Goal: Transaction & Acquisition: Purchase product/service

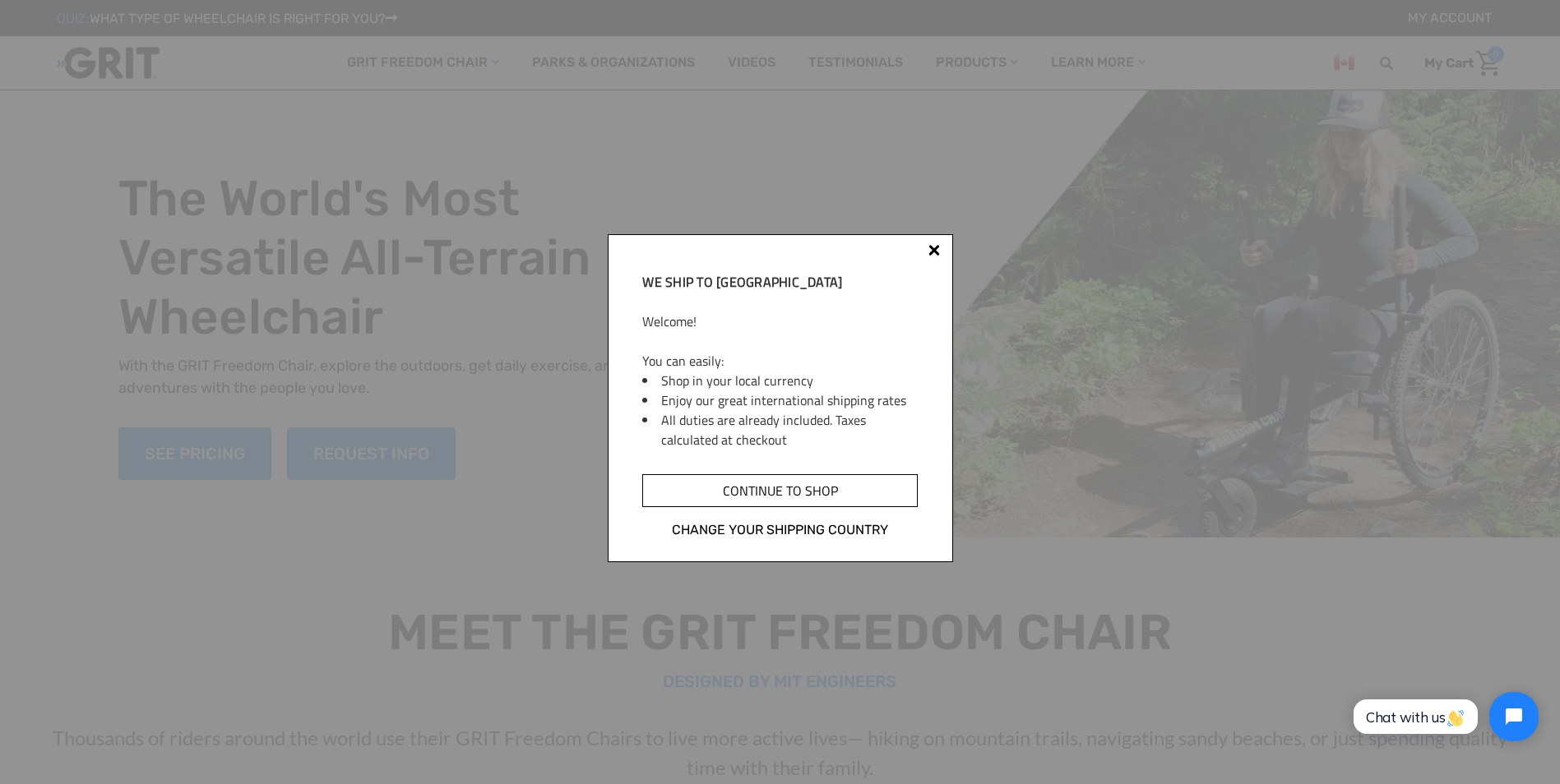
click at [821, 486] on input "Continue to shop" at bounding box center [779, 490] width 275 height 33
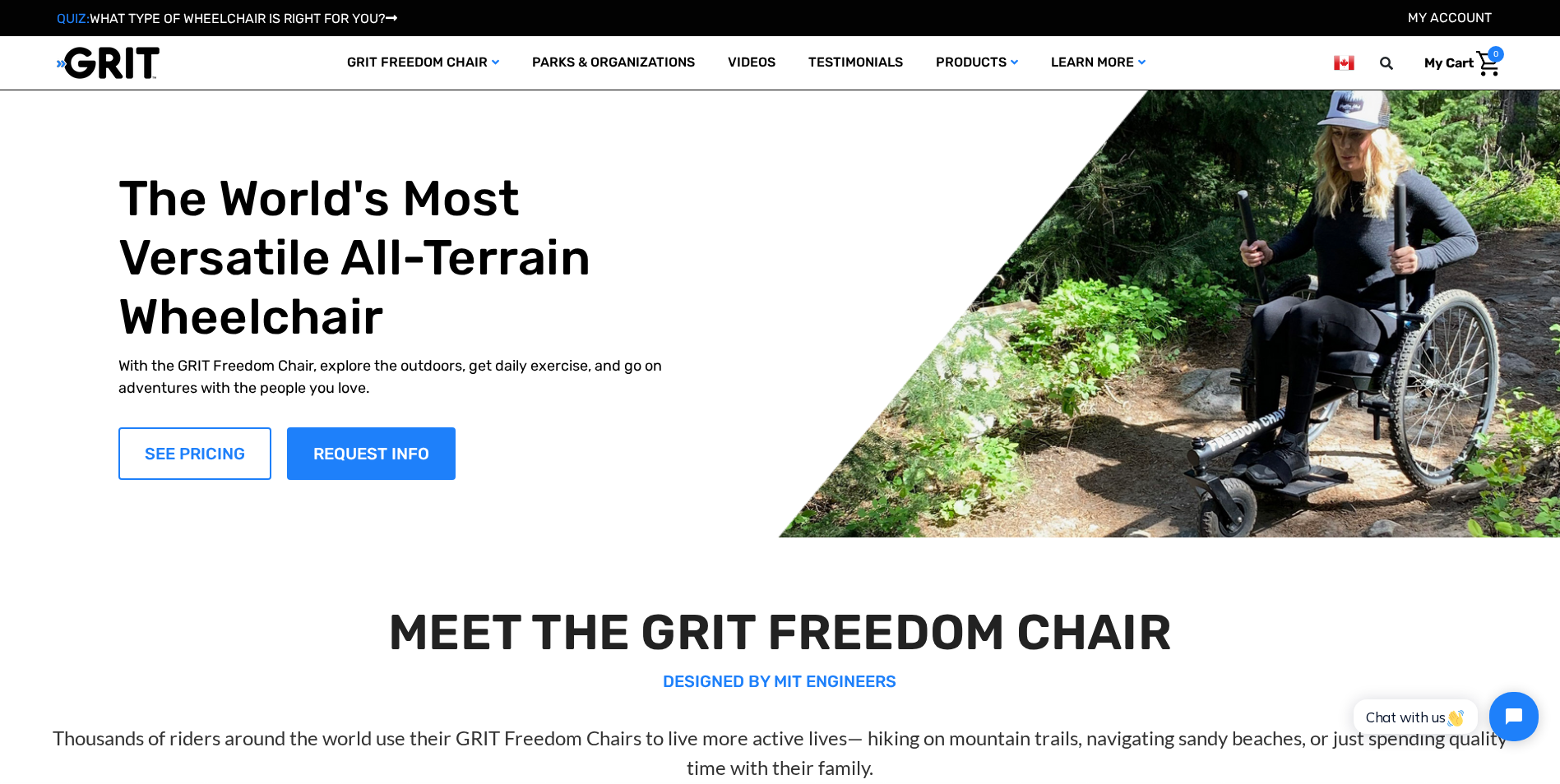
click at [209, 447] on link "SEE PRICING" at bounding box center [195, 453] width 153 height 52
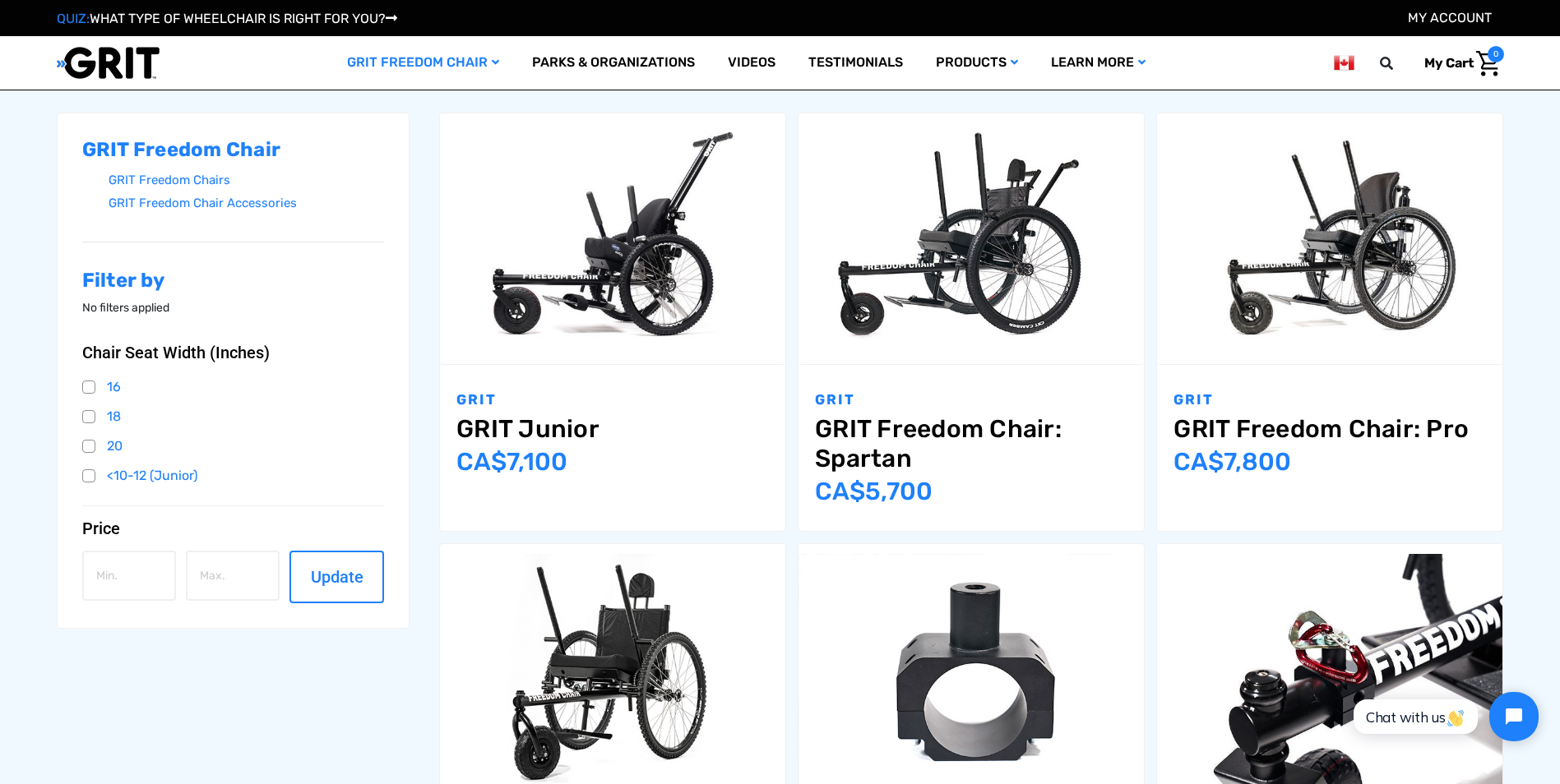
scroll to position [575, 0]
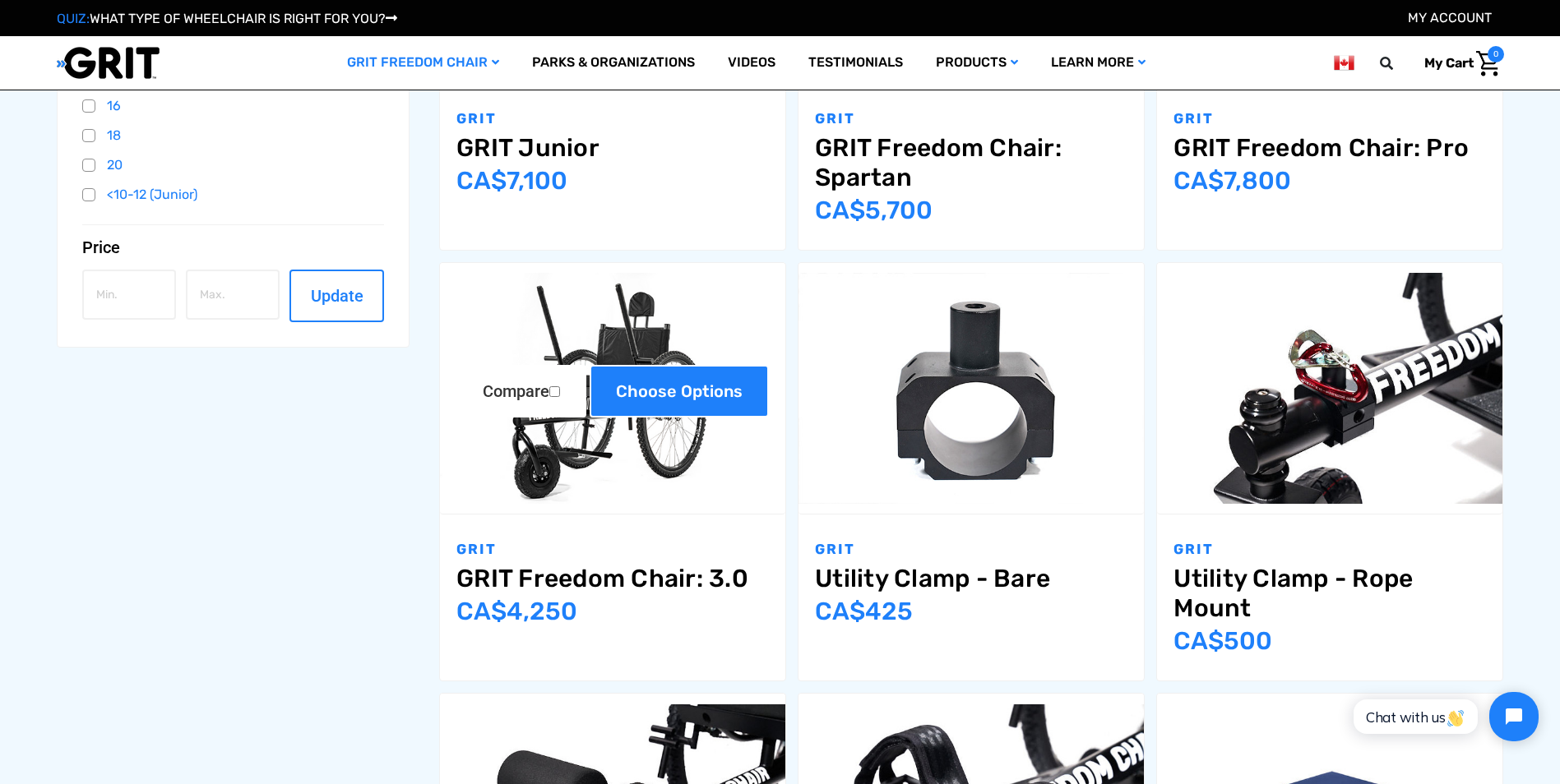
click at [706, 389] on link "Choose Options" at bounding box center [679, 391] width 179 height 52
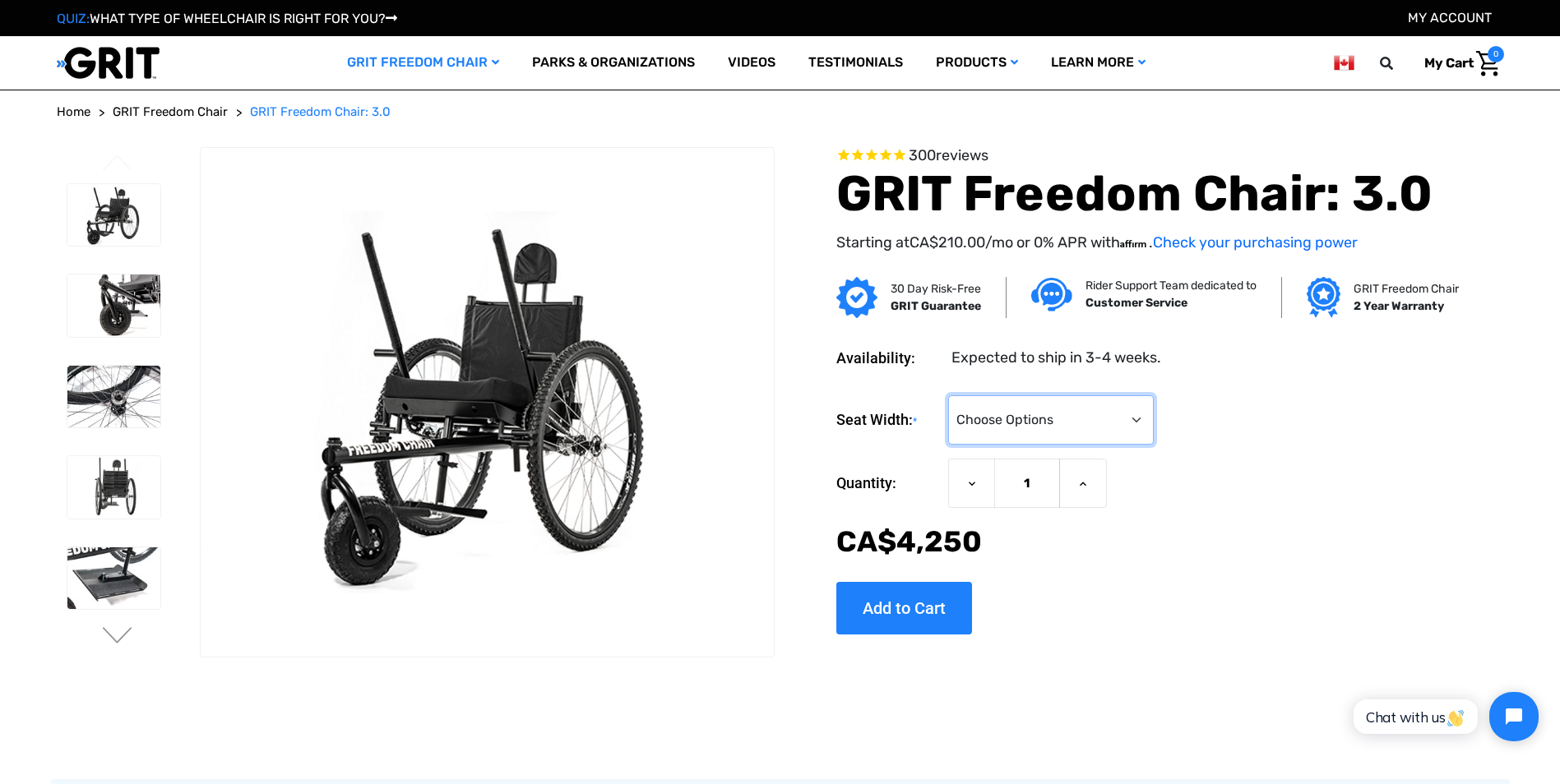
click at [1108, 422] on select "Choose Options 16" 18" 20"" at bounding box center [1050, 420] width 206 height 50
select select "326"
click at [948, 402] on select "Choose Options 16" 18" 20"" at bounding box center [1050, 420] width 206 height 50
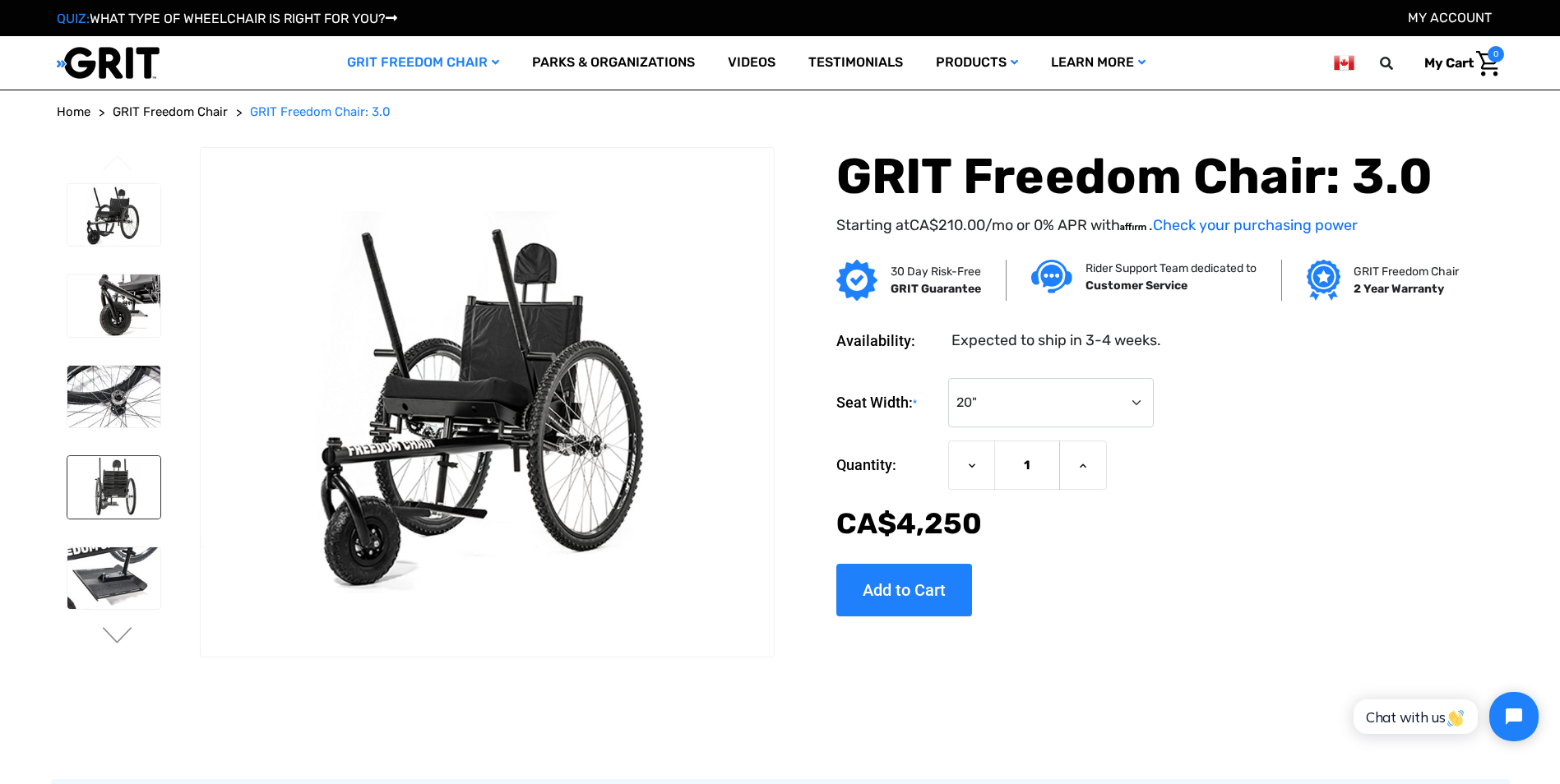
click at [144, 493] on img at bounding box center [113, 487] width 93 height 62
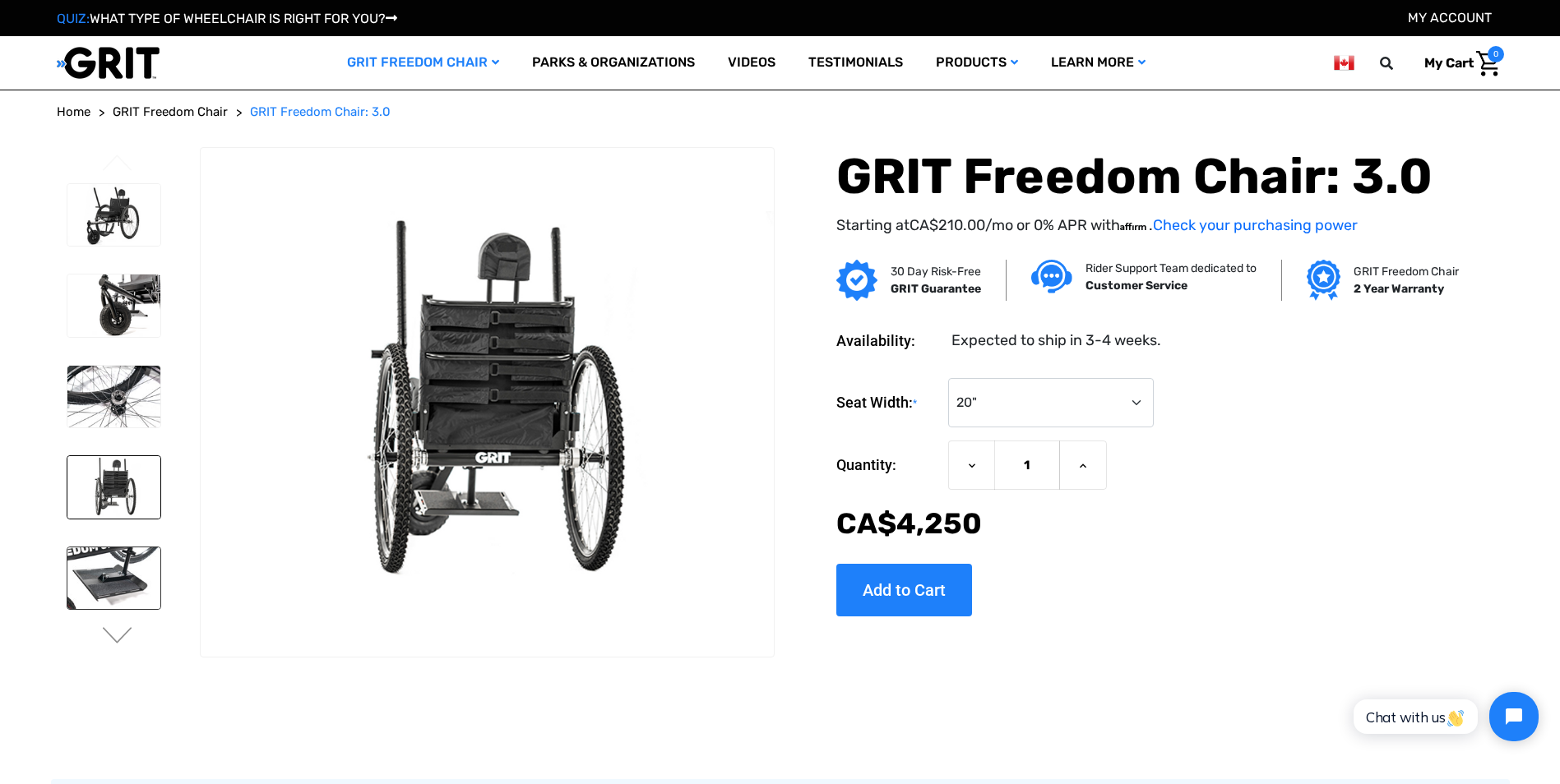
click at [87, 566] on img at bounding box center [113, 578] width 93 height 62
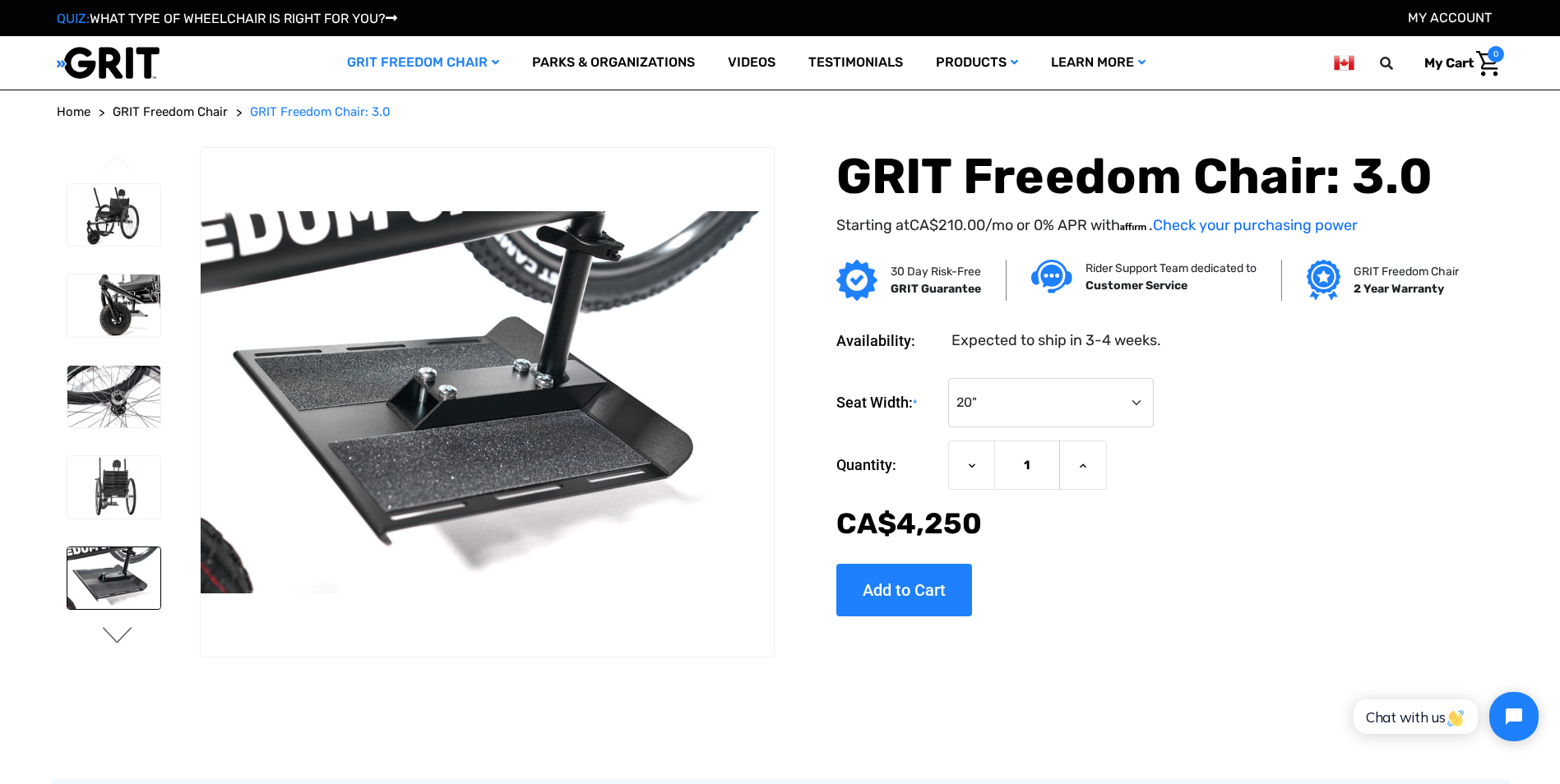
click at [108, 630] on button "Next" at bounding box center [117, 637] width 35 height 19
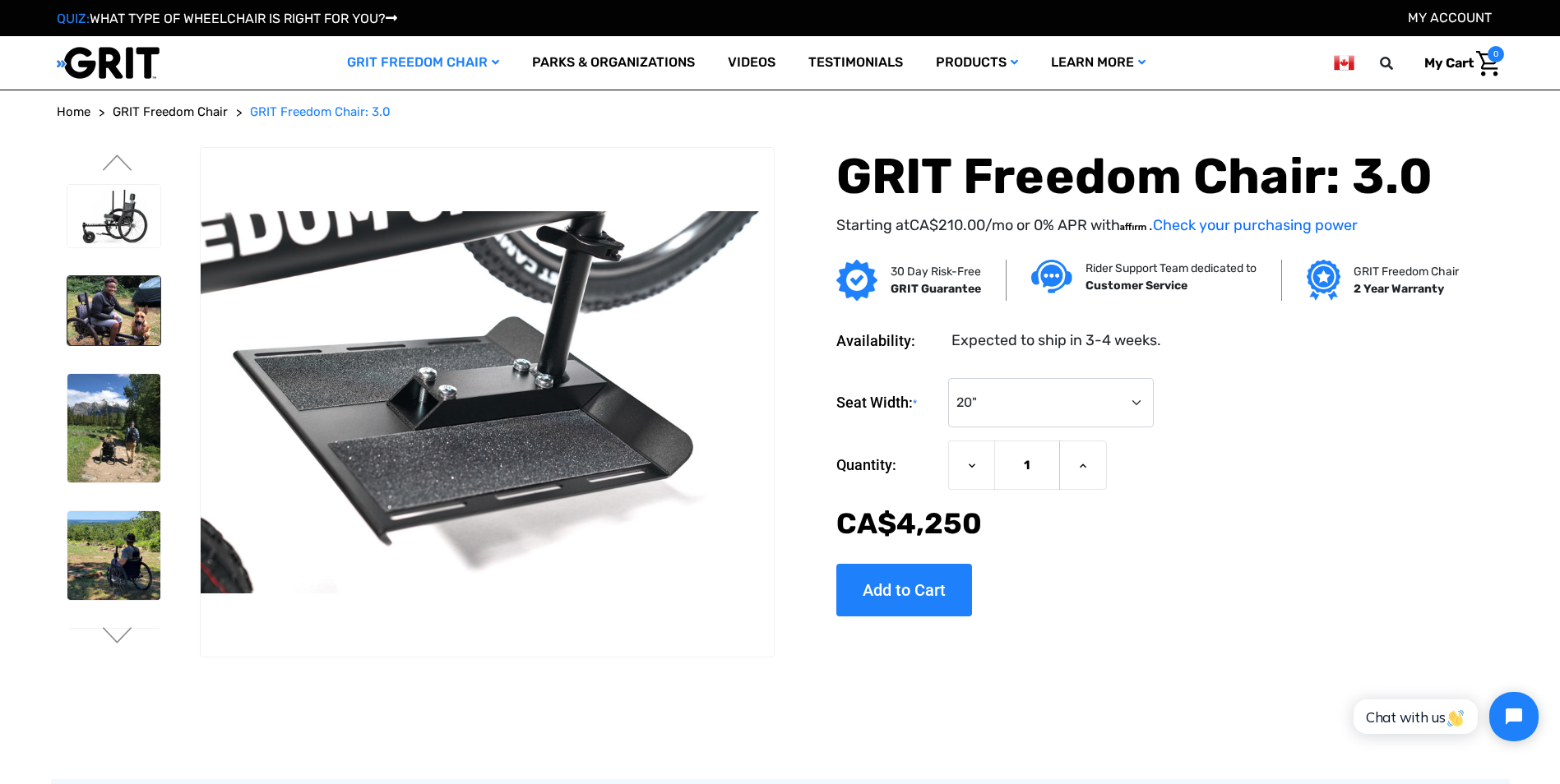
click at [115, 322] on img at bounding box center [113, 311] width 93 height 70
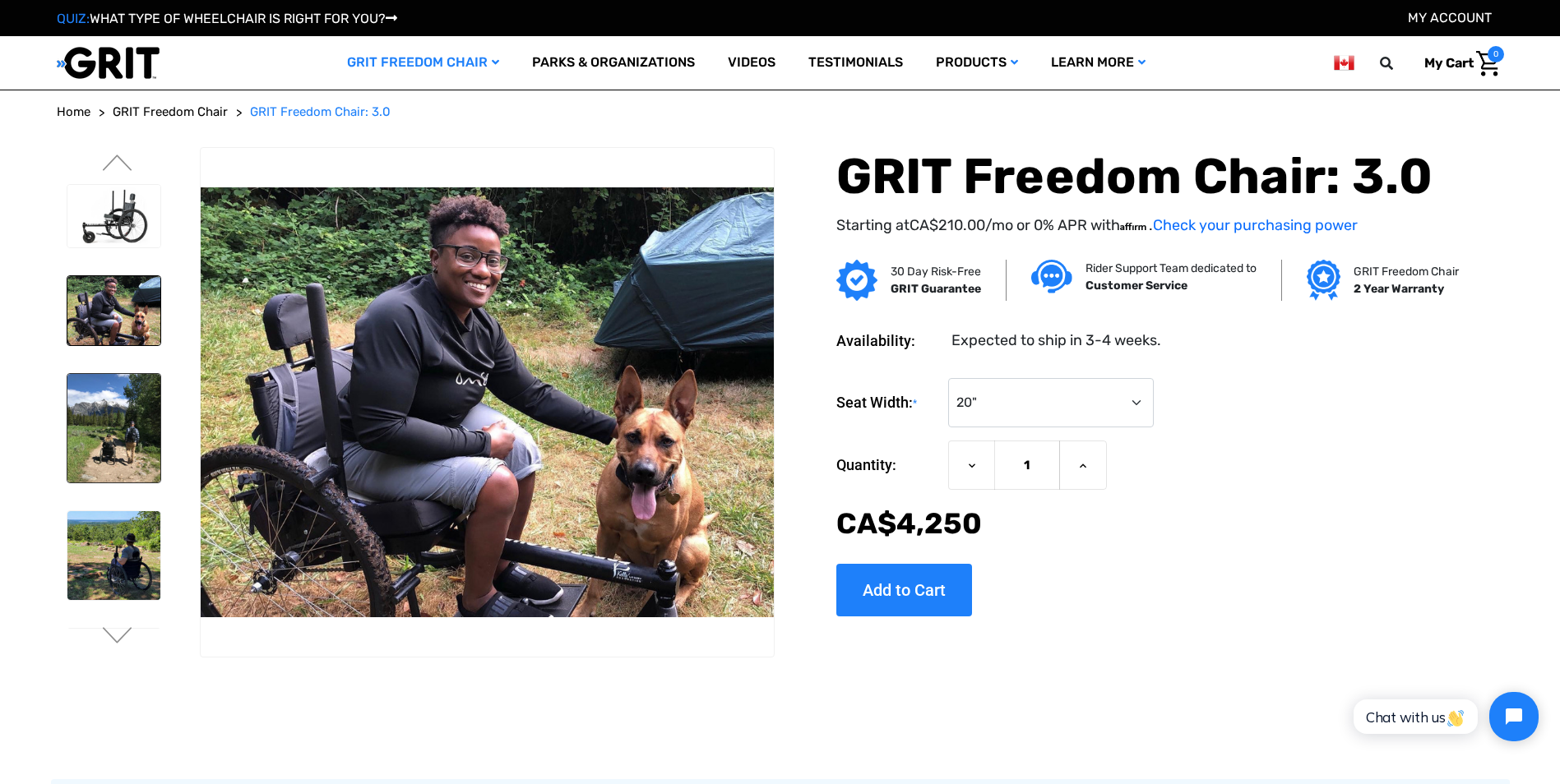
click at [136, 450] on img at bounding box center [113, 428] width 93 height 108
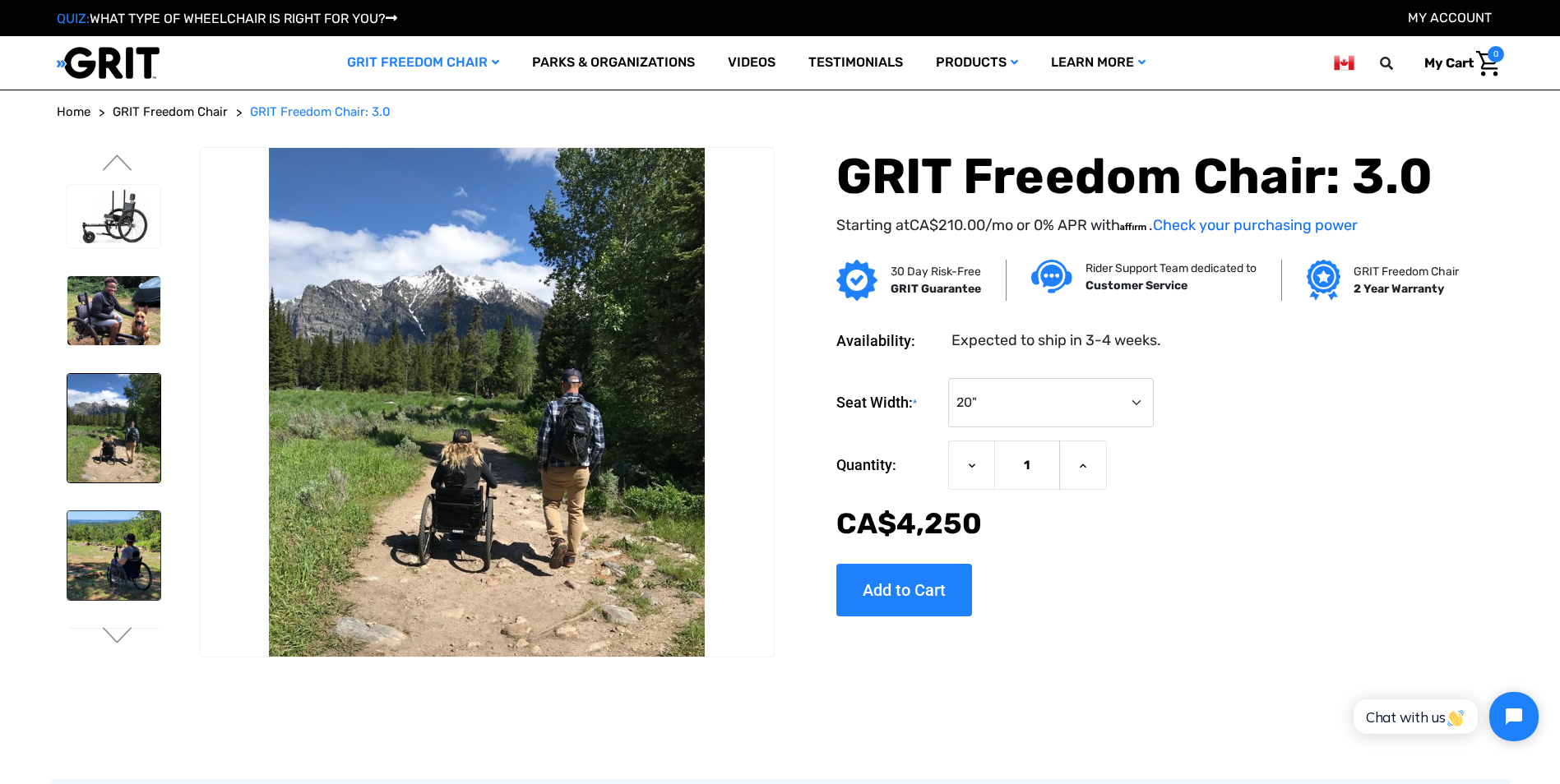
click at [121, 542] on img at bounding box center [113, 555] width 93 height 88
